Goal: Task Accomplishment & Management: Manage account settings

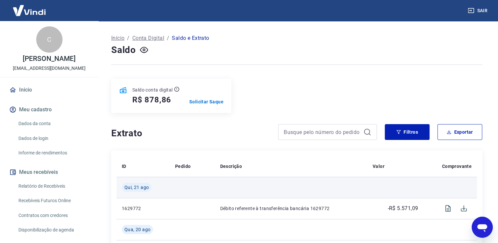
scroll to position [87, 0]
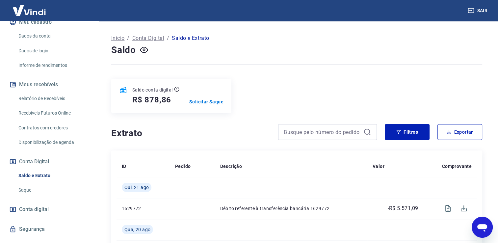
click at [214, 101] on p "Solicitar Saque" at bounding box center [206, 101] width 34 height 7
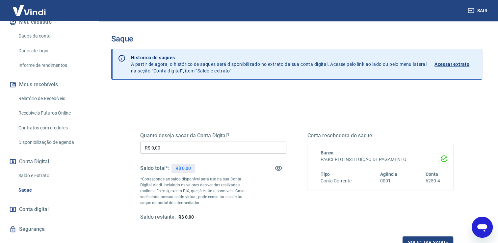
click at [176, 148] on input "R$ 0,00" at bounding box center [213, 147] width 146 height 12
click at [275, 167] on icon "button" at bounding box center [278, 168] width 7 height 5
click at [275, 167] on icon "button" at bounding box center [278, 168] width 7 height 6
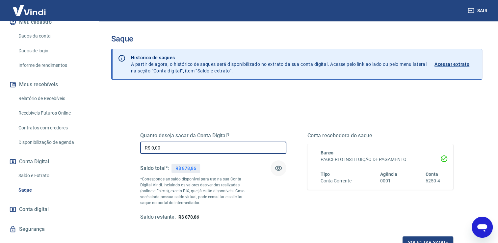
drag, startPoint x: 176, startPoint y: 149, endPoint x: 99, endPoint y: 136, distance: 78.6
click at [99, 136] on div "Saque Histórico de saques A partir de agora, o histórico de saques será disponi…" at bounding box center [296, 149] width 402 height 256
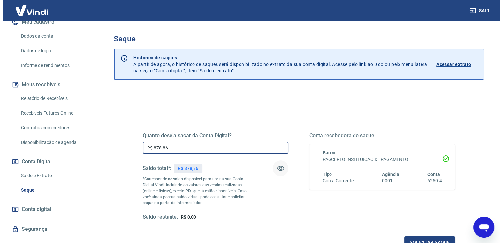
scroll to position [82, 0]
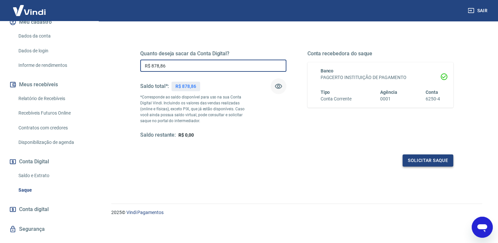
type input "R$ 878,86"
click at [422, 158] on button "Solicitar saque" at bounding box center [427, 160] width 51 height 12
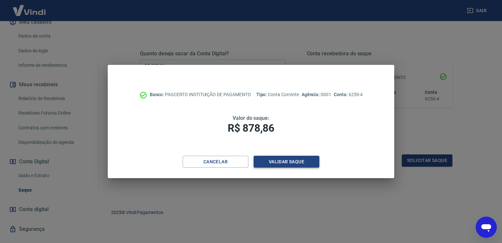
click at [287, 163] on button "Validar saque" at bounding box center [287, 162] width 66 height 12
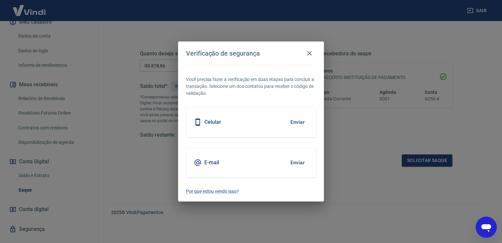
click at [253, 118] on div "Celular Enviar" at bounding box center [251, 122] width 130 height 30
click at [299, 121] on button "Enviar" at bounding box center [297, 122] width 21 height 14
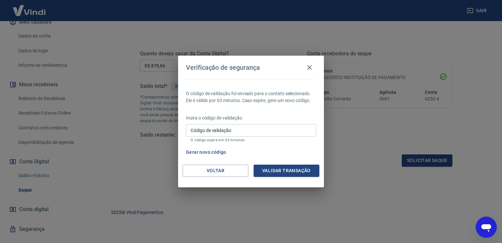
click at [273, 130] on input "Código de validação" at bounding box center [251, 130] width 130 height 12
type input "164275"
click at [279, 171] on button "Validar transação" at bounding box center [287, 170] width 66 height 12
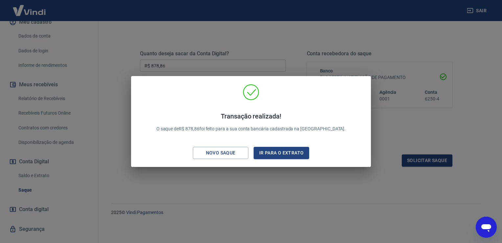
click at [289, 189] on div "Transação realizada! O saque de R$ 878,86 foi feito para a sua conta bancária c…" at bounding box center [251, 121] width 502 height 243
